Goal: Find specific page/section: Find specific page/section

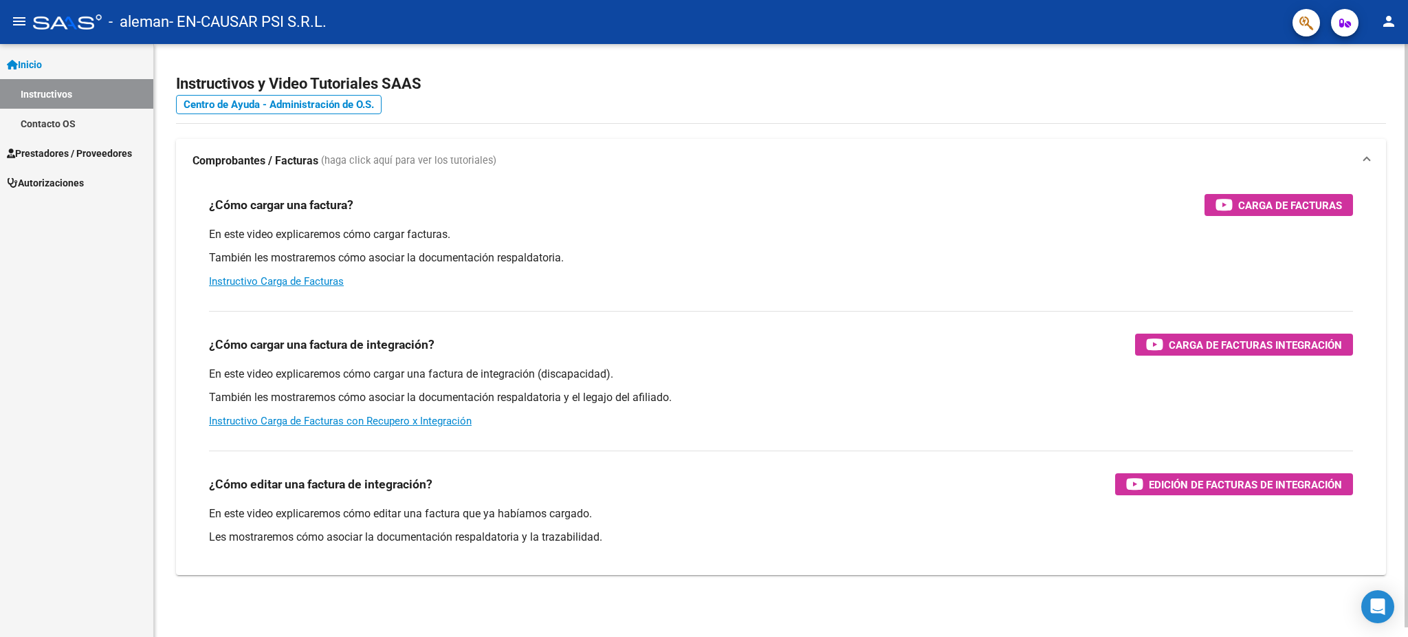
scroll to position [10, 0]
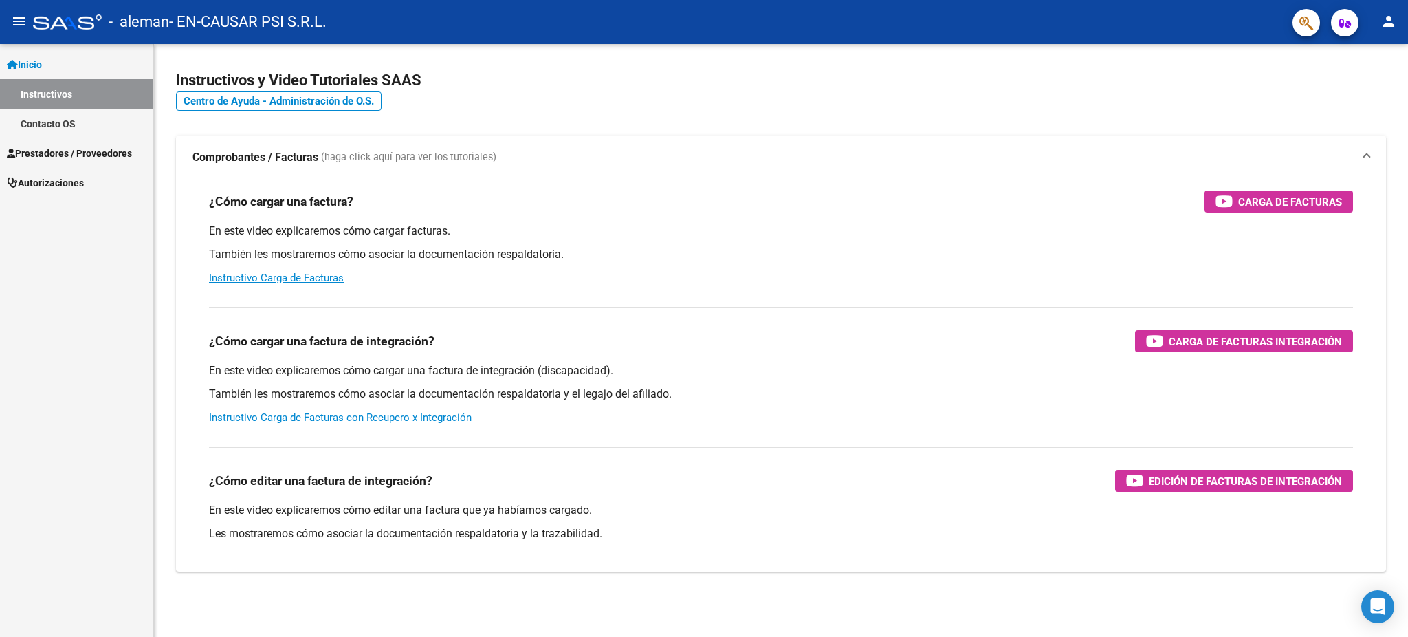
click at [72, 157] on span "Prestadores / Proveedores" at bounding box center [69, 153] width 125 height 15
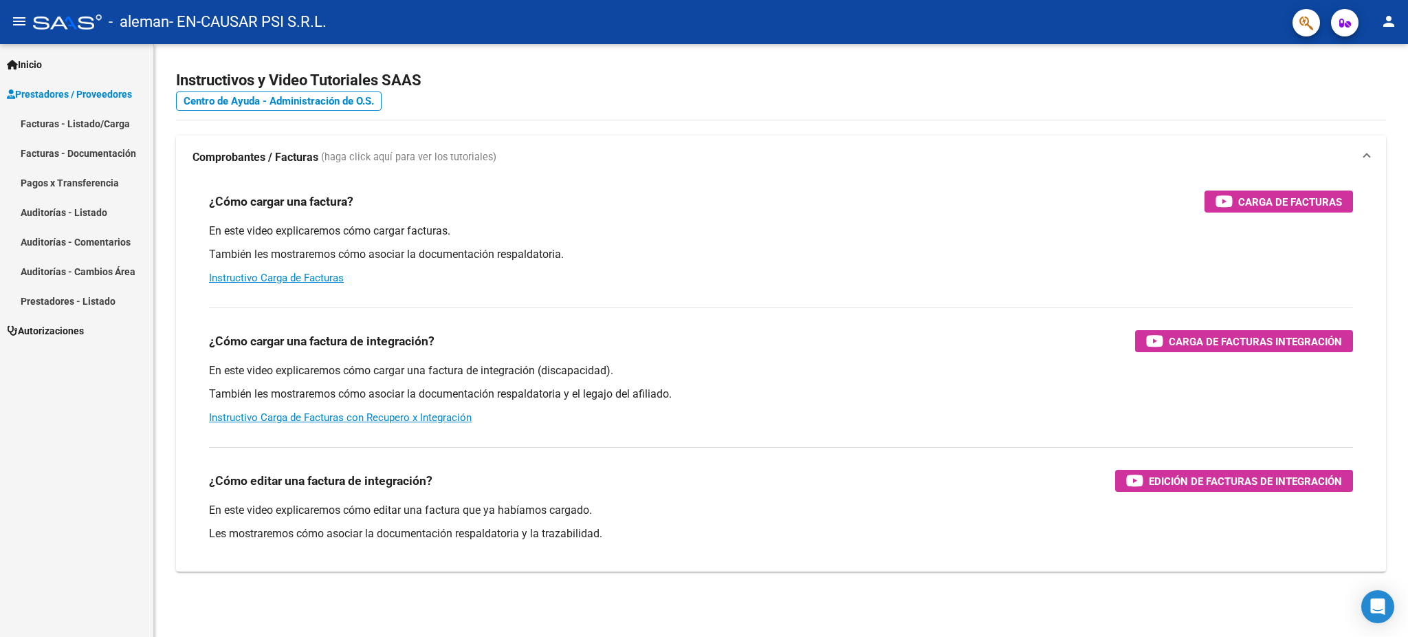
click at [83, 184] on link "Pagos x Transferencia" at bounding box center [76, 183] width 153 height 30
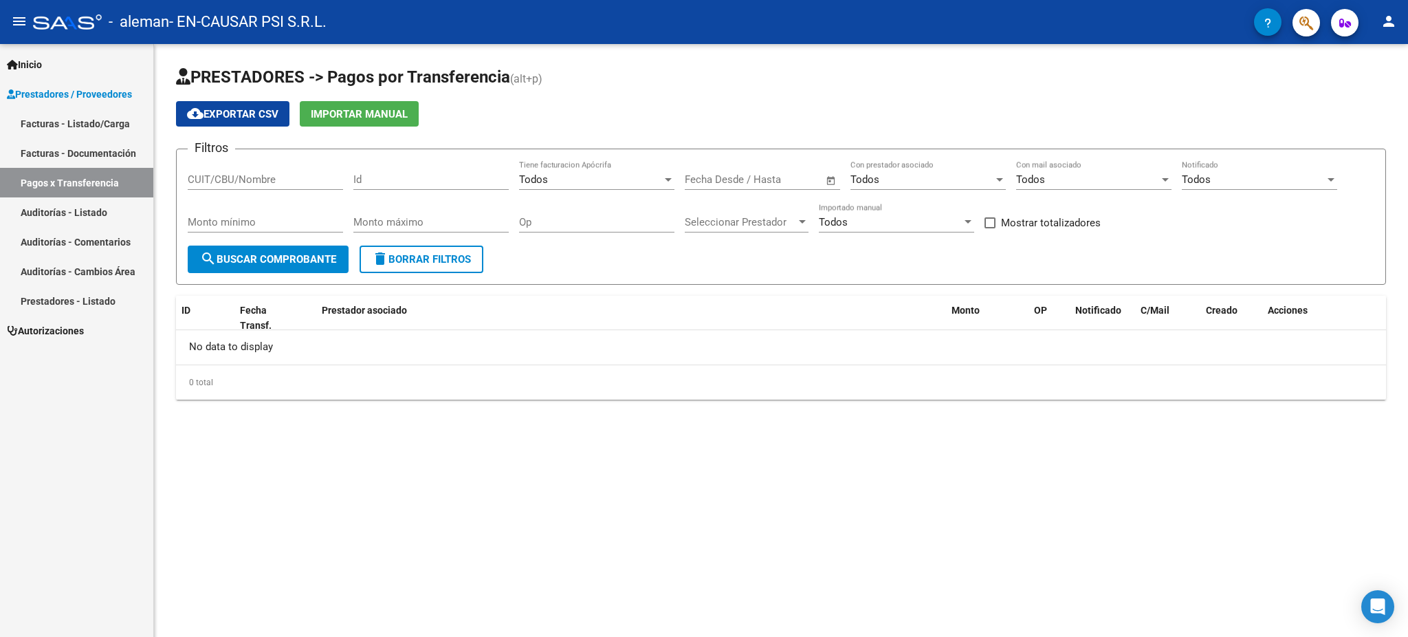
click at [84, 122] on link "Facturas - Listado/Carga" at bounding box center [76, 124] width 153 height 30
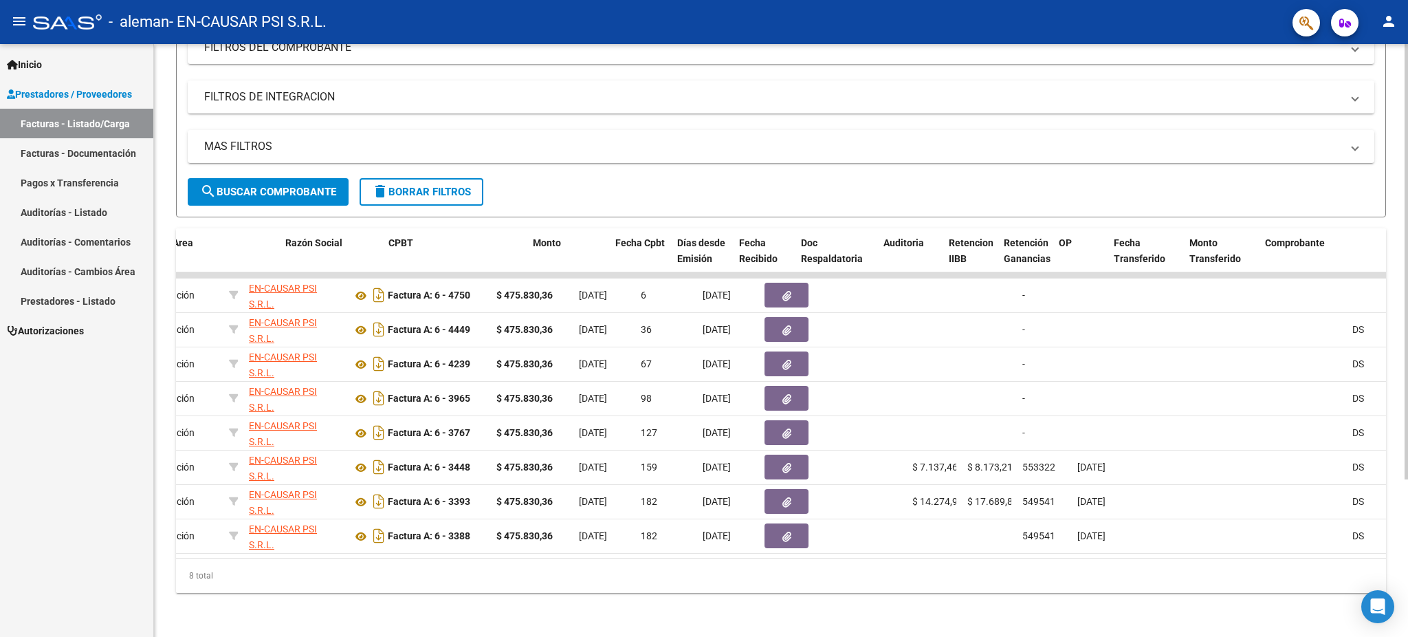
scroll to position [0, 397]
